Goal: Task Accomplishment & Management: Manage account settings

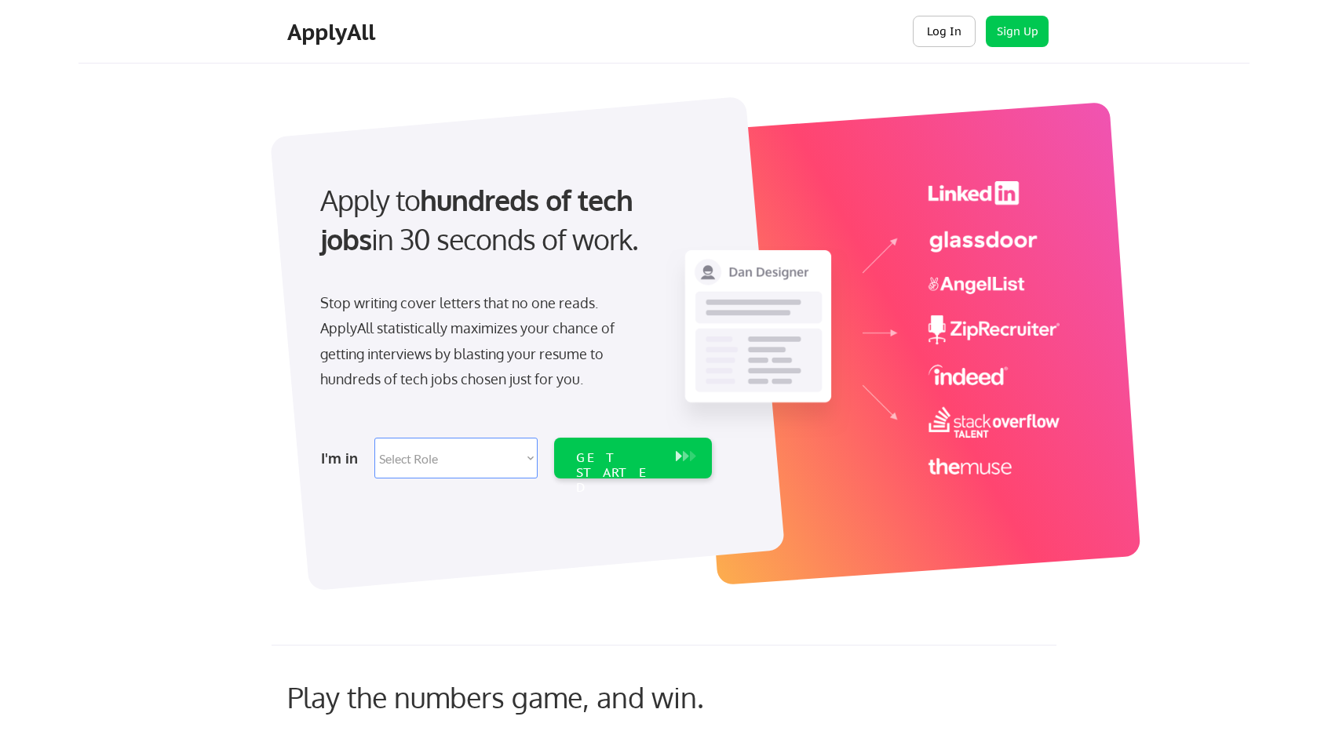
click at [948, 32] on button "Log In" at bounding box center [944, 31] width 63 height 31
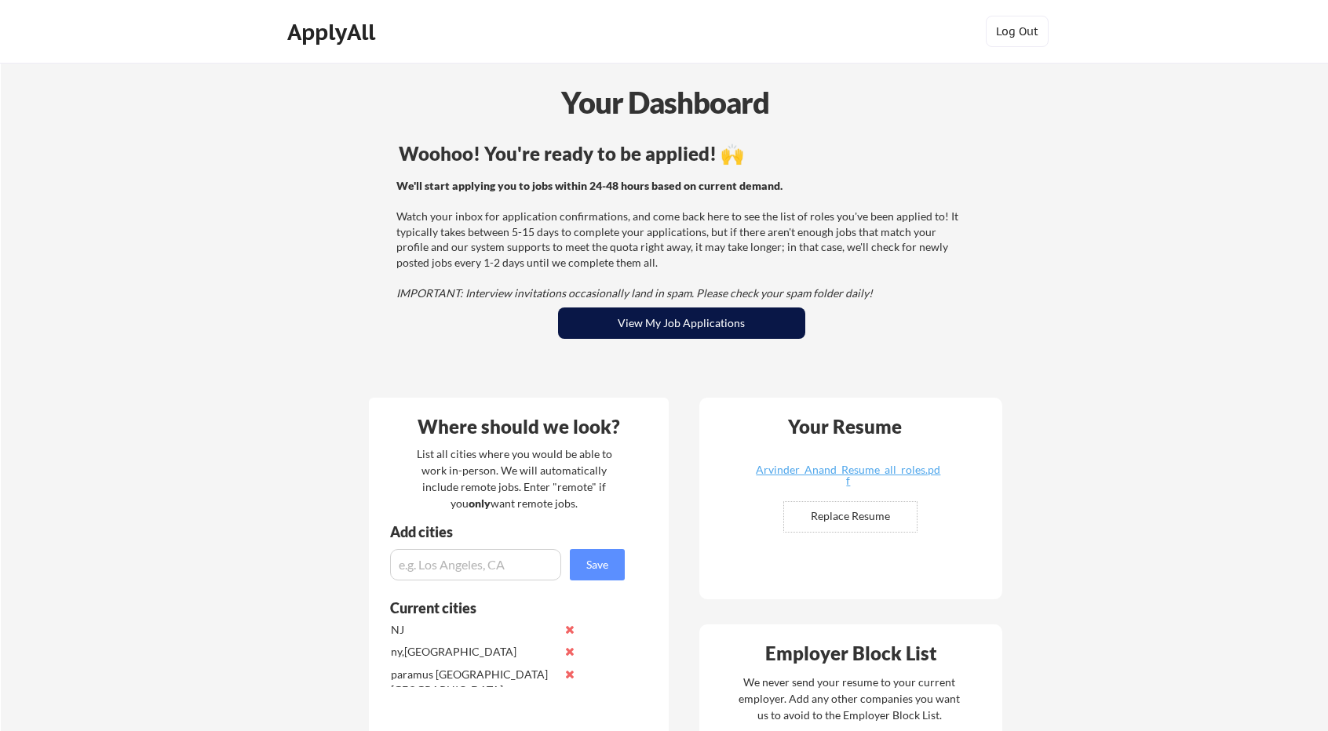
click at [680, 324] on button "View My Job Applications" at bounding box center [681, 323] width 247 height 31
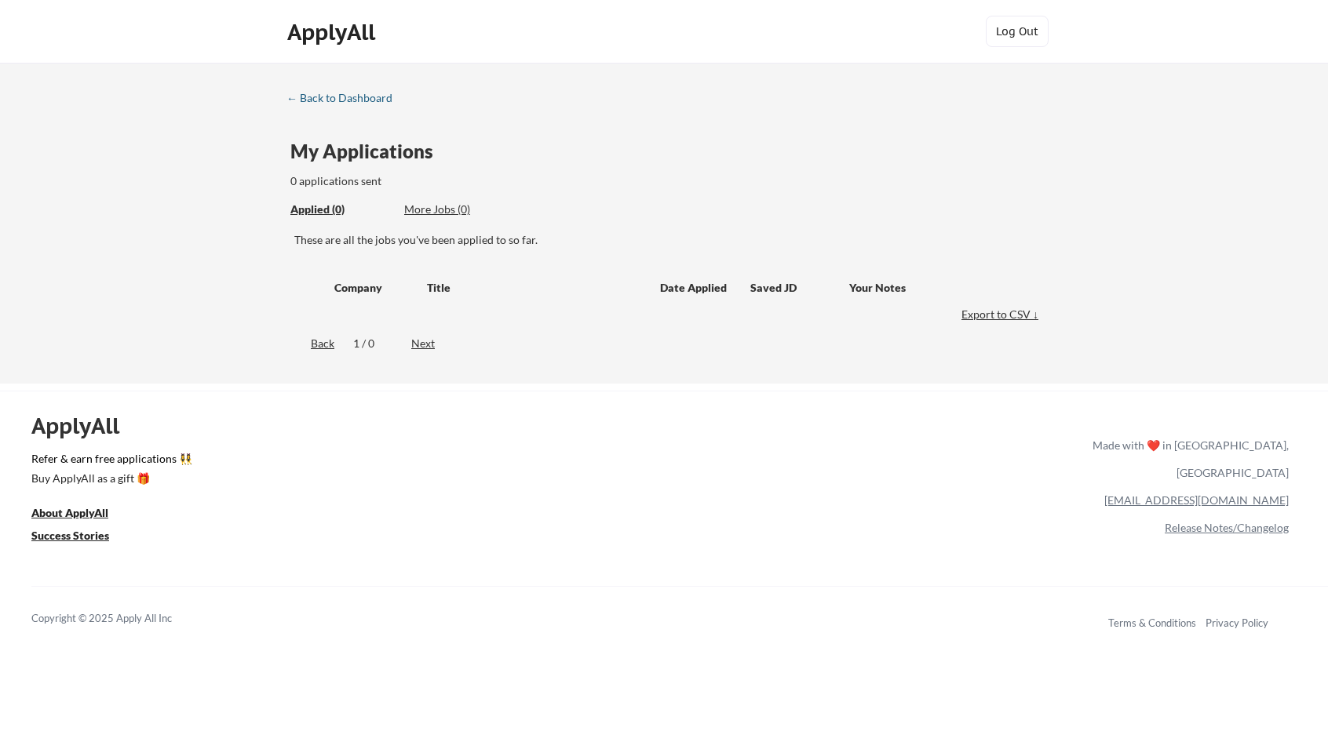
click at [374, 94] on div "← Back to Dashboard" at bounding box center [345, 98] width 118 height 11
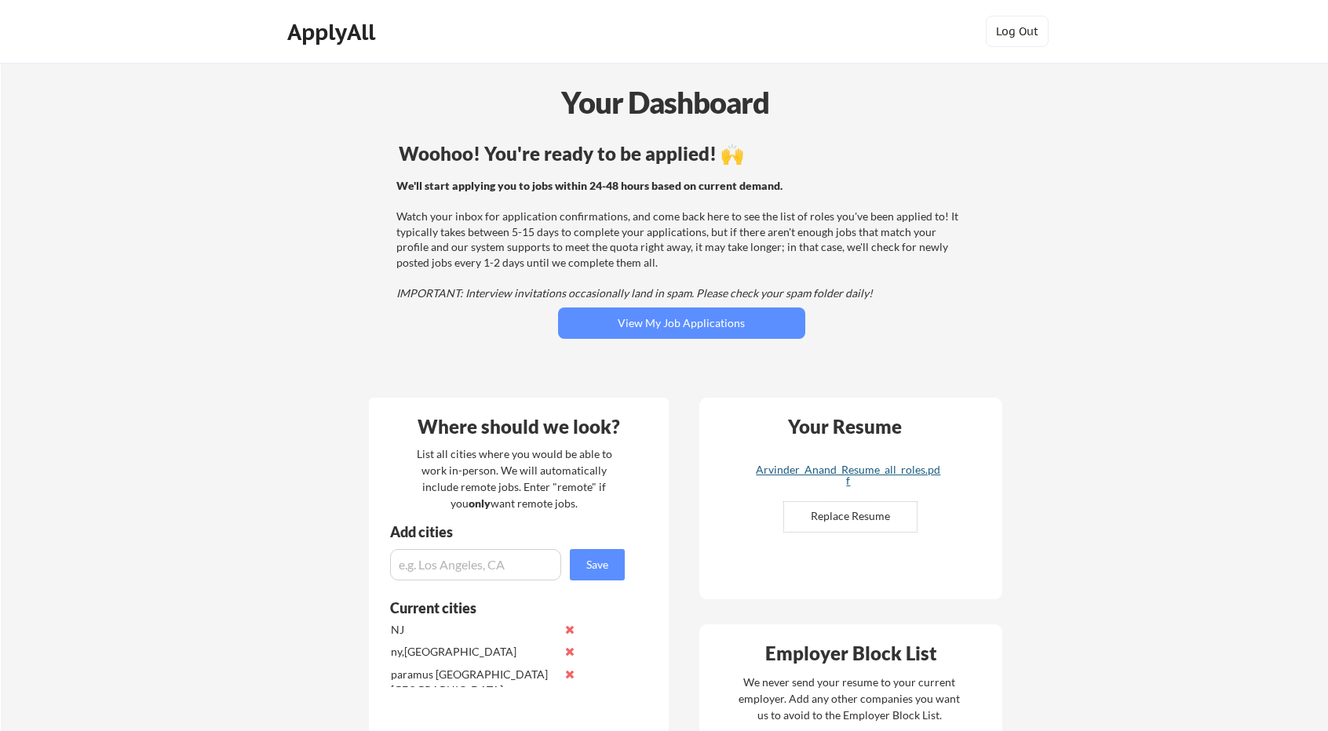
click at [882, 470] on div "Arvinder_Anand_Resume_all_roles.pdf" at bounding box center [848, 476] width 187 height 22
